Goal: Download file/media

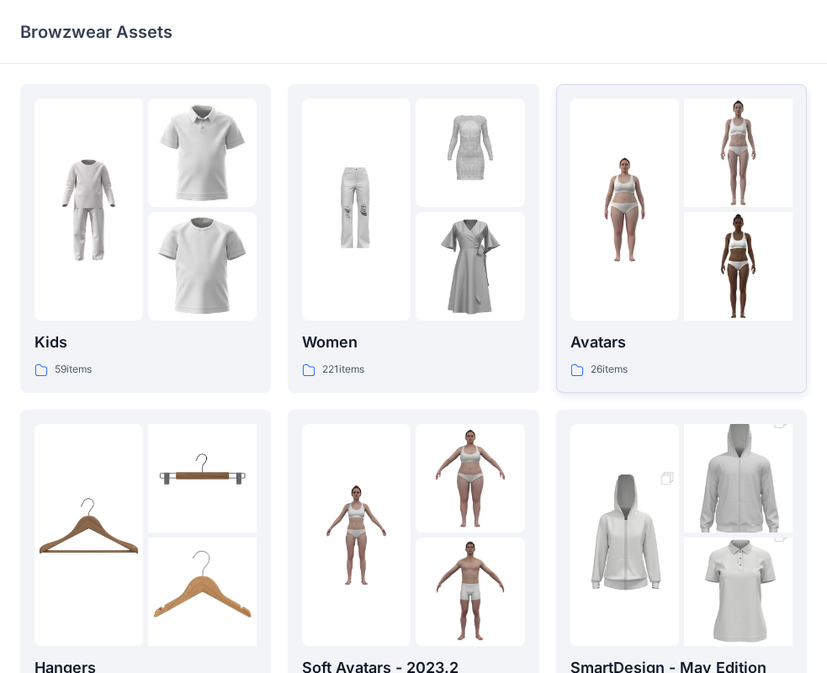
click at [651, 349] on p "Avatars" at bounding box center [682, 343] width 222 height 24
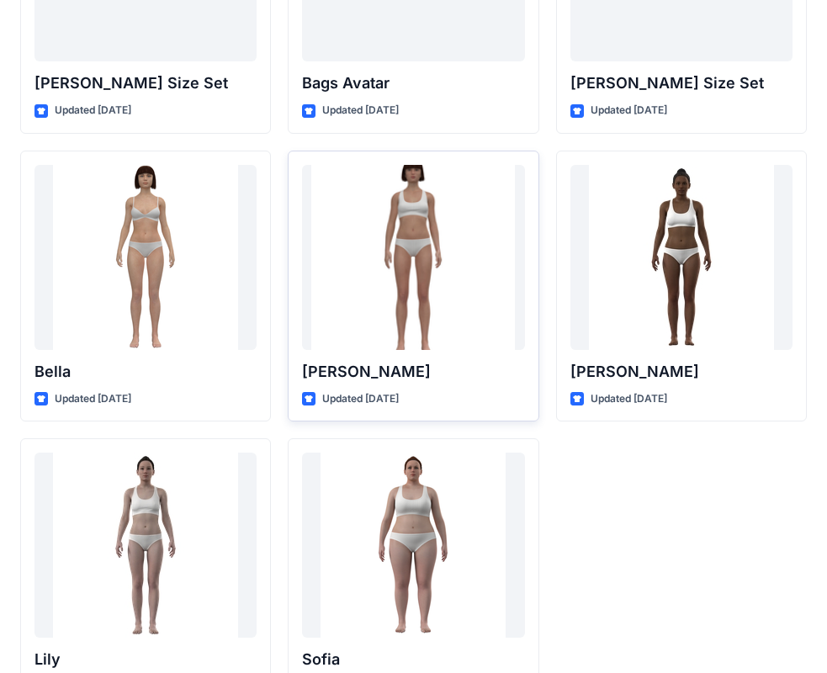
scroll to position [1841, 0]
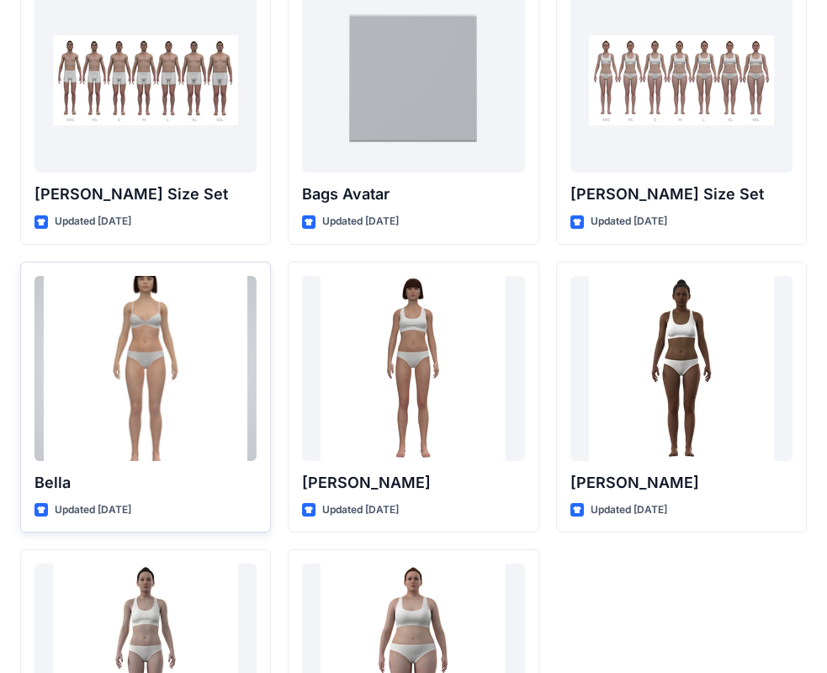
click at [212, 372] on div at bounding box center [146, 368] width 222 height 185
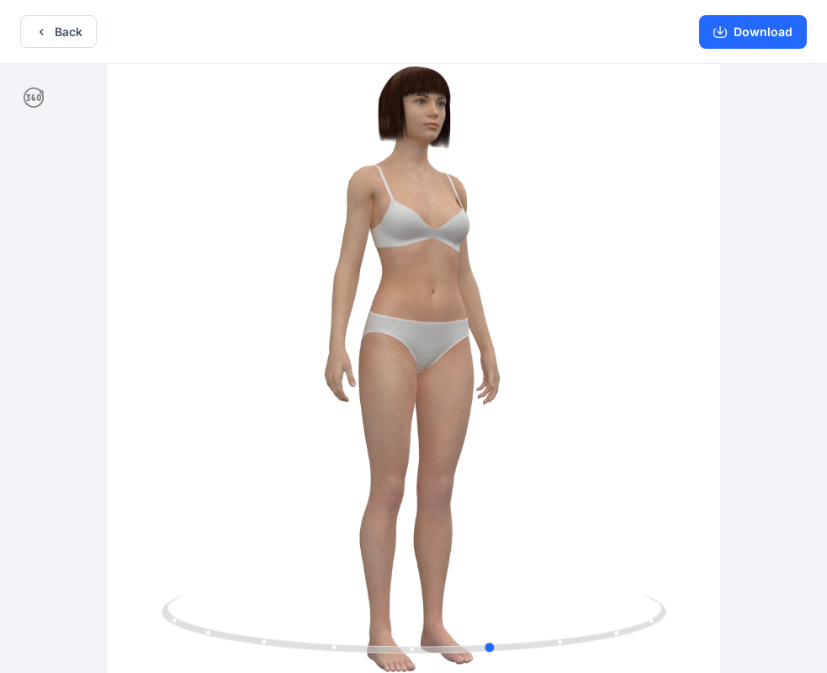
drag, startPoint x: 613, startPoint y: 527, endPoint x: 188, endPoint y: 468, distance: 429.1
click at [188, 468] on div at bounding box center [413, 370] width 827 height 613
click at [773, 40] on button "Download" at bounding box center [753, 32] width 108 height 34
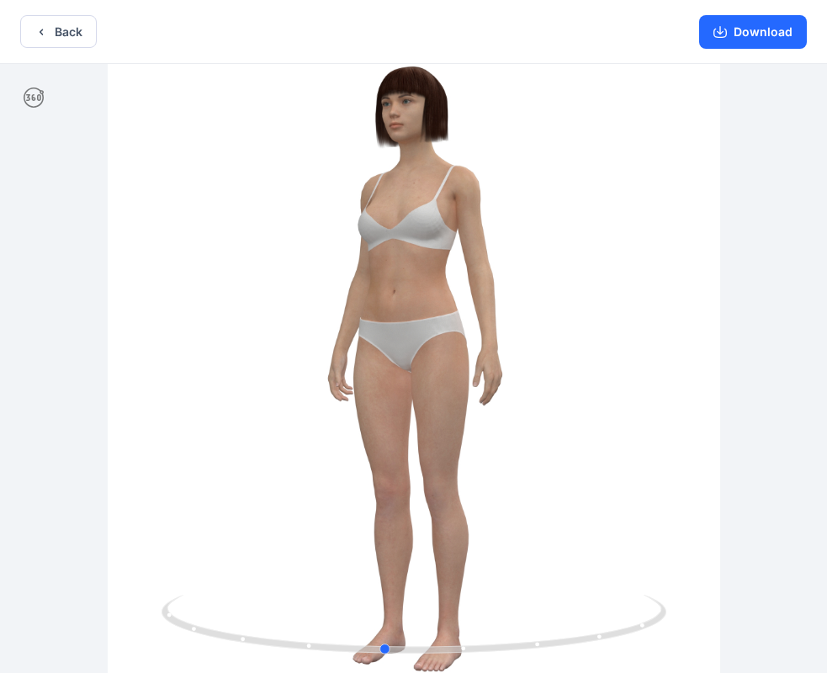
drag, startPoint x: 630, startPoint y: 260, endPoint x: 523, endPoint y: 297, distance: 113.9
click at [523, 297] on div at bounding box center [413, 370] width 827 height 613
click at [746, 35] on button "Download" at bounding box center [753, 32] width 108 height 34
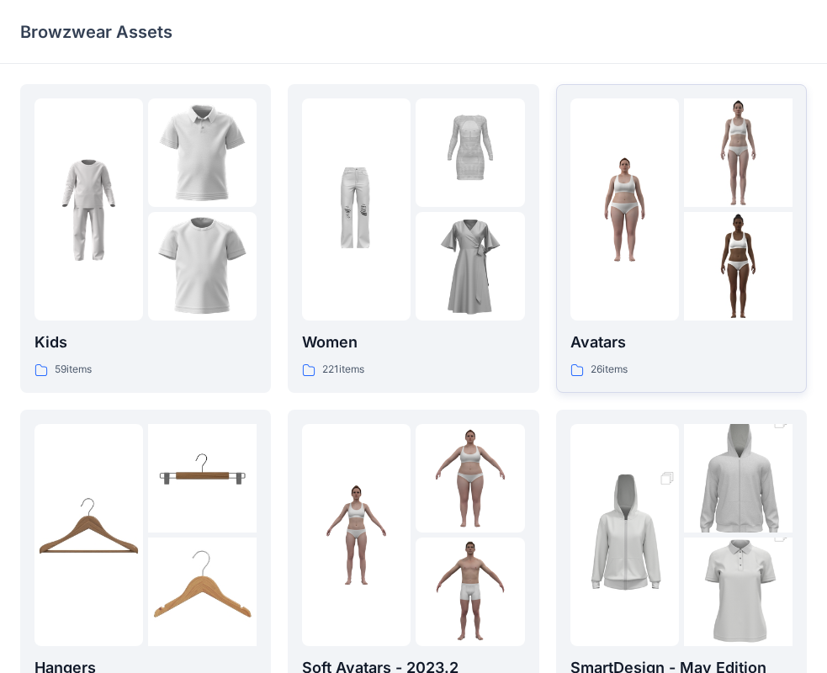
click at [664, 251] on div at bounding box center [625, 209] width 109 height 222
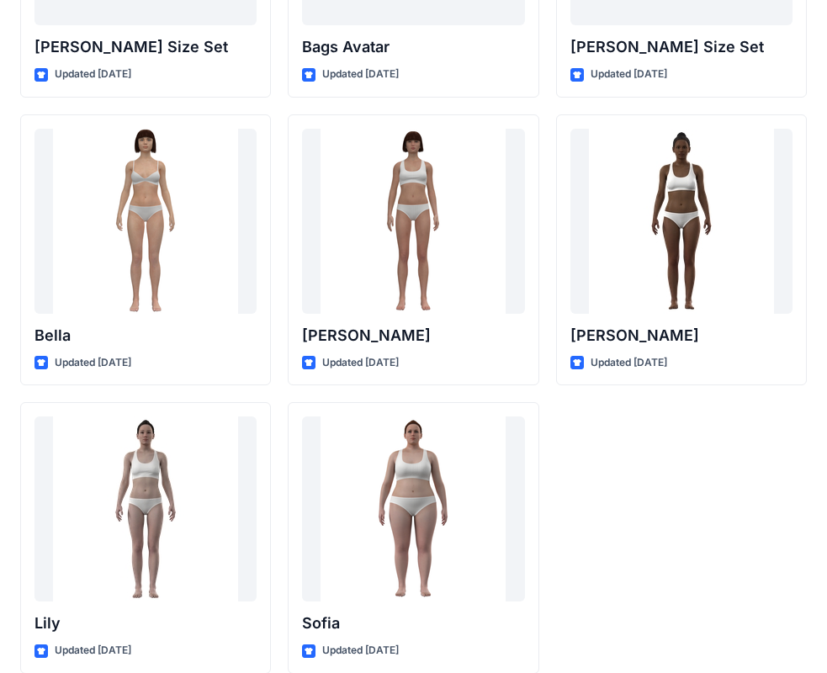
scroll to position [2009, 0]
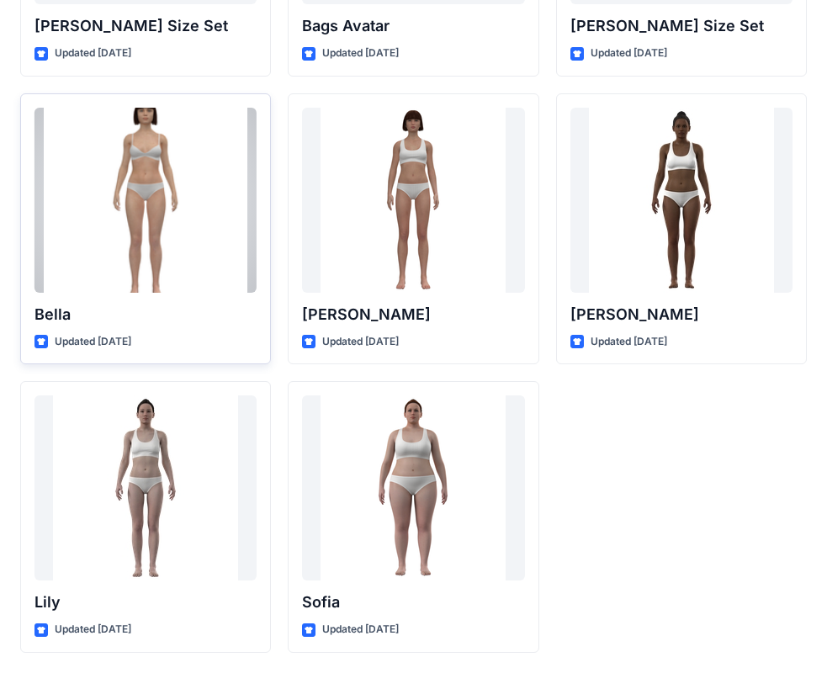
click at [202, 240] on div at bounding box center [146, 200] width 222 height 185
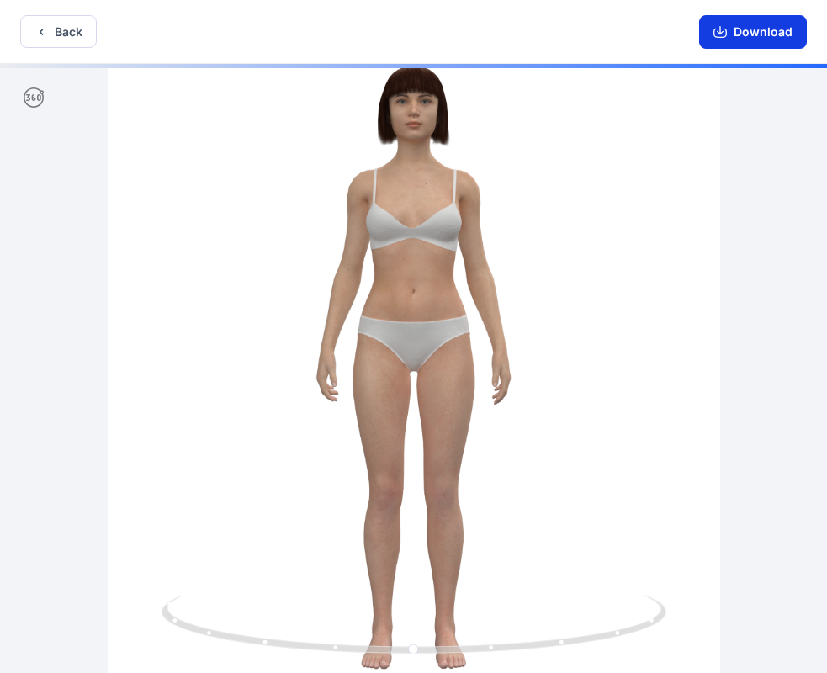
click at [756, 31] on button "Download" at bounding box center [753, 32] width 108 height 34
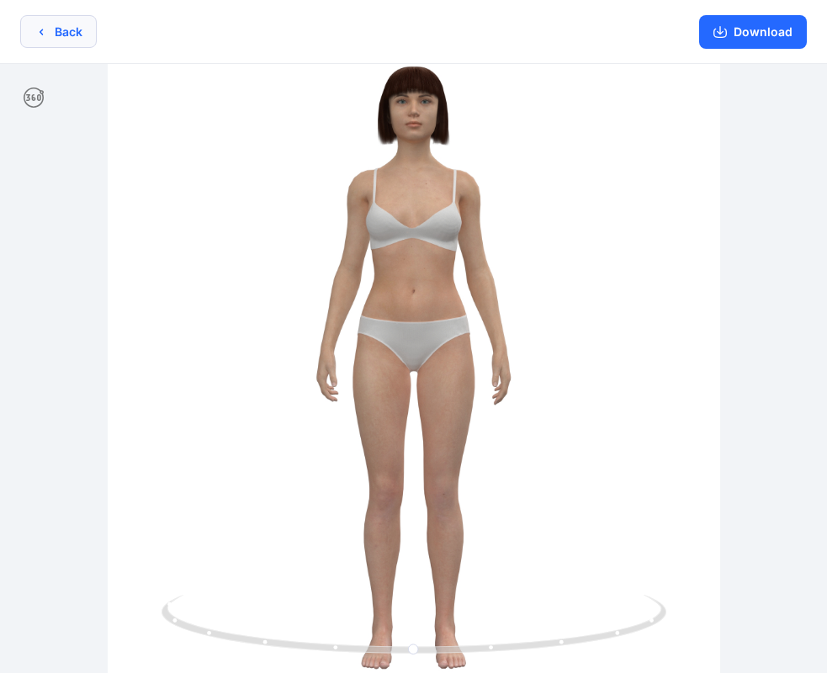
click at [68, 26] on button "Back" at bounding box center [58, 31] width 77 height 33
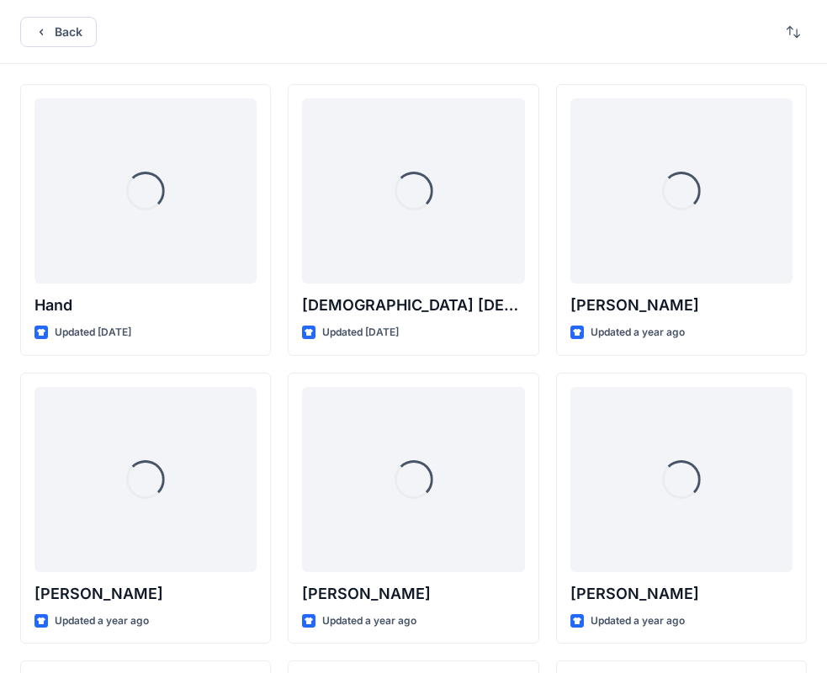
scroll to position [2009, 0]
